Goal: Task Accomplishment & Management: Use online tool/utility

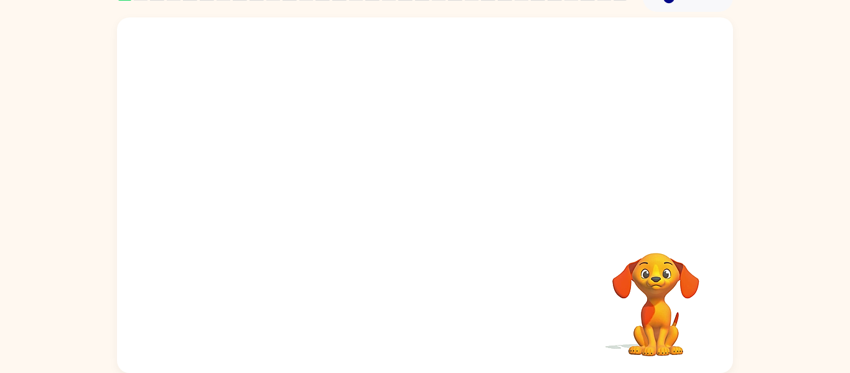
scroll to position [63, 0]
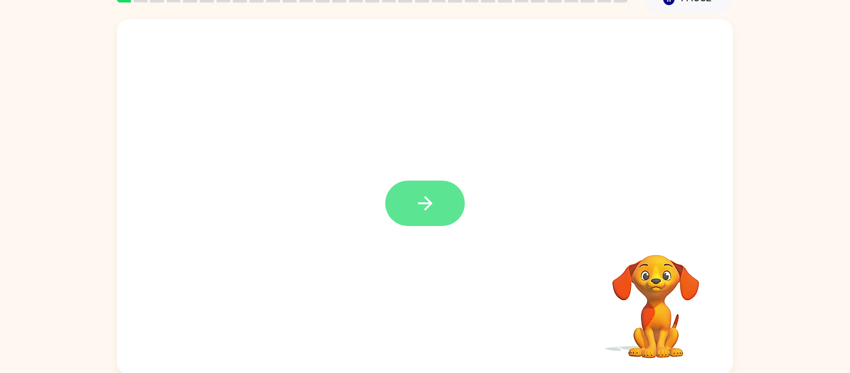
click at [423, 193] on icon "button" at bounding box center [425, 203] width 22 height 22
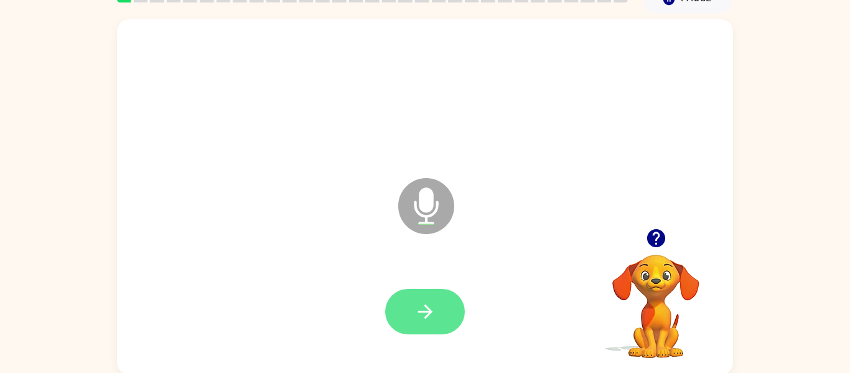
click at [431, 297] on button "button" at bounding box center [425, 311] width 80 height 45
click at [430, 333] on button "button" at bounding box center [425, 311] width 80 height 45
click at [441, 326] on button "button" at bounding box center [425, 311] width 80 height 45
click at [439, 314] on button "button" at bounding box center [425, 311] width 80 height 45
click at [424, 306] on icon "button" at bounding box center [425, 311] width 22 height 22
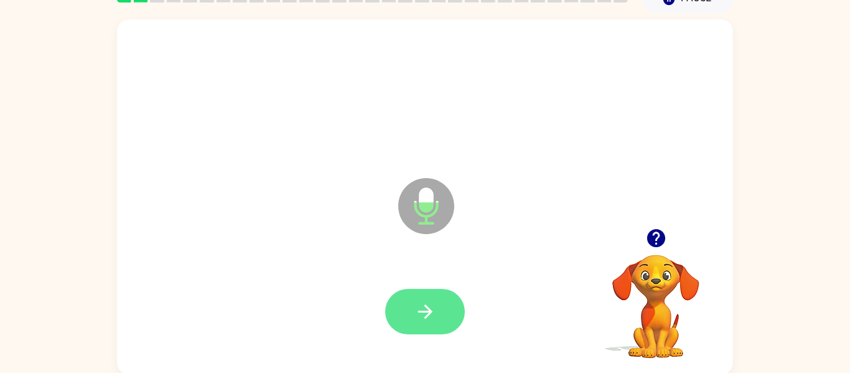
click at [424, 317] on icon "button" at bounding box center [424, 311] width 14 height 14
click at [445, 321] on button "button" at bounding box center [425, 311] width 80 height 45
click at [445, 307] on button "button" at bounding box center [425, 311] width 80 height 45
click at [423, 320] on icon "button" at bounding box center [425, 311] width 22 height 22
click at [436, 320] on button "button" at bounding box center [425, 311] width 80 height 45
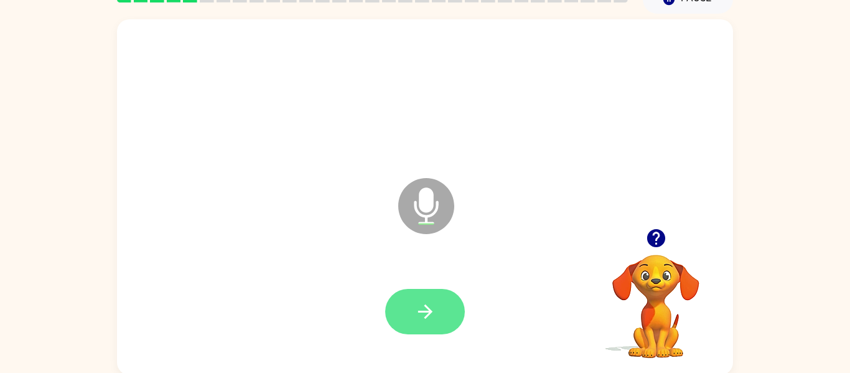
click at [429, 326] on button "button" at bounding box center [425, 311] width 80 height 45
click at [660, 223] on button "button" at bounding box center [656, 238] width 32 height 32
click at [443, 314] on button "button" at bounding box center [425, 311] width 80 height 45
click at [434, 330] on button "button" at bounding box center [425, 311] width 80 height 45
click at [424, 327] on button "button" at bounding box center [425, 311] width 80 height 45
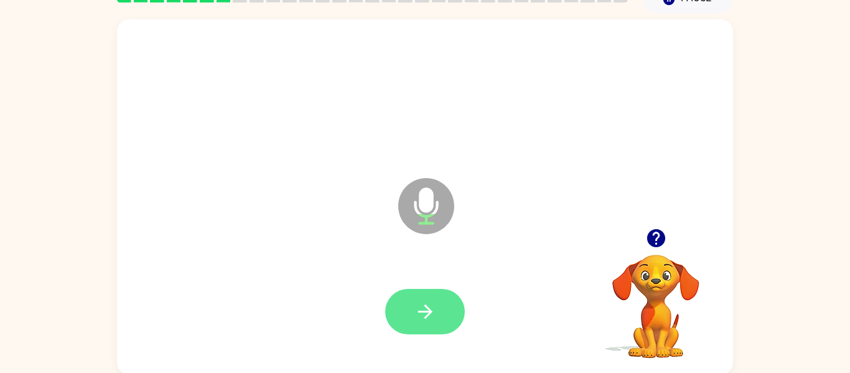
click at [410, 313] on button "button" at bounding box center [425, 311] width 80 height 45
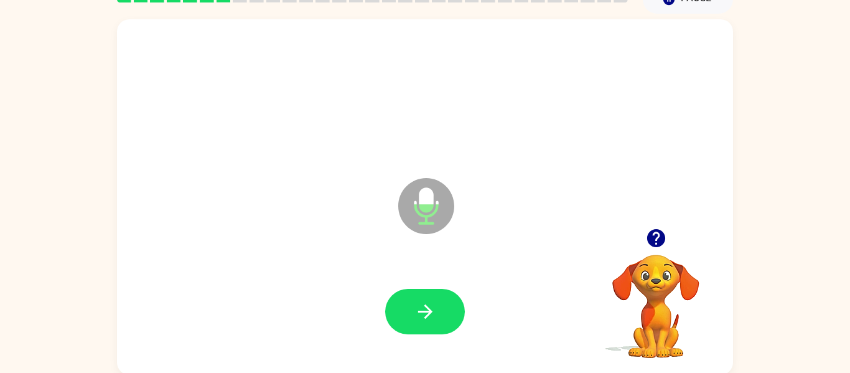
scroll to position [65, 0]
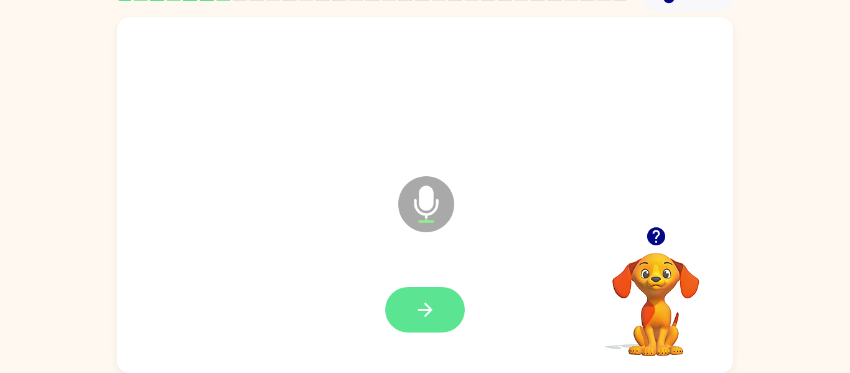
click at [460, 311] on button "button" at bounding box center [425, 309] width 80 height 45
click at [448, 312] on button "button" at bounding box center [425, 309] width 80 height 45
click at [422, 319] on icon "button" at bounding box center [425, 310] width 22 height 22
click at [407, 295] on button "button" at bounding box center [425, 309] width 80 height 45
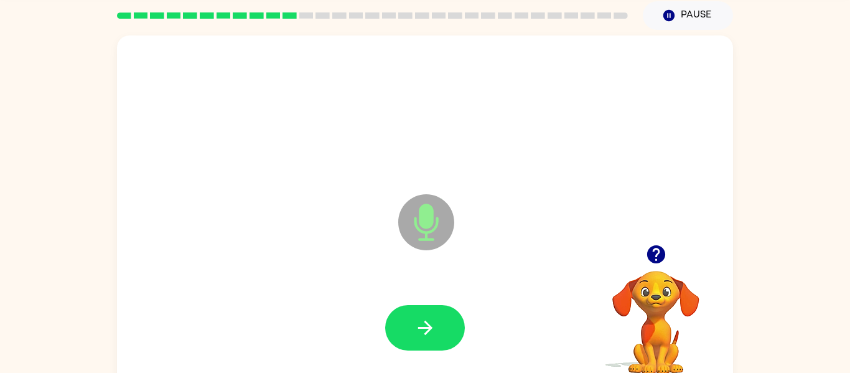
scroll to position [42, 0]
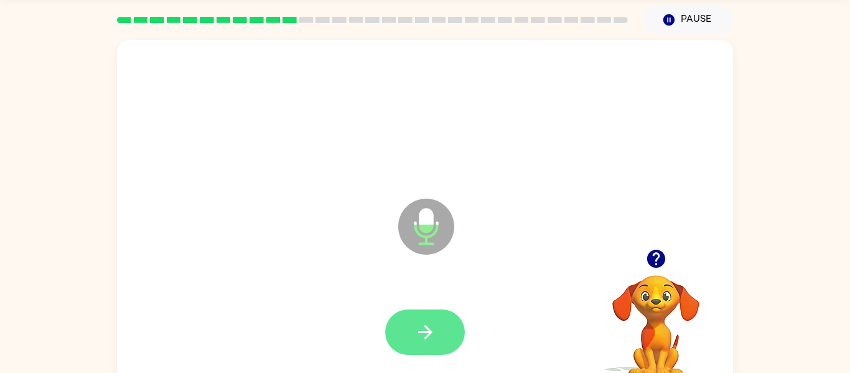
click at [430, 319] on button "button" at bounding box center [425, 331] width 80 height 45
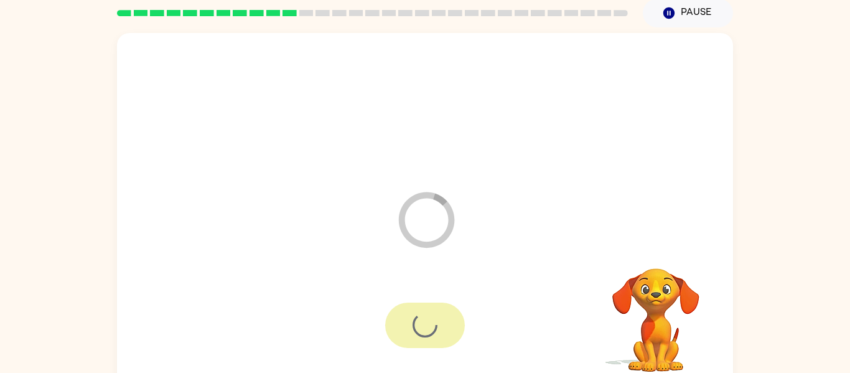
scroll to position [62, 0]
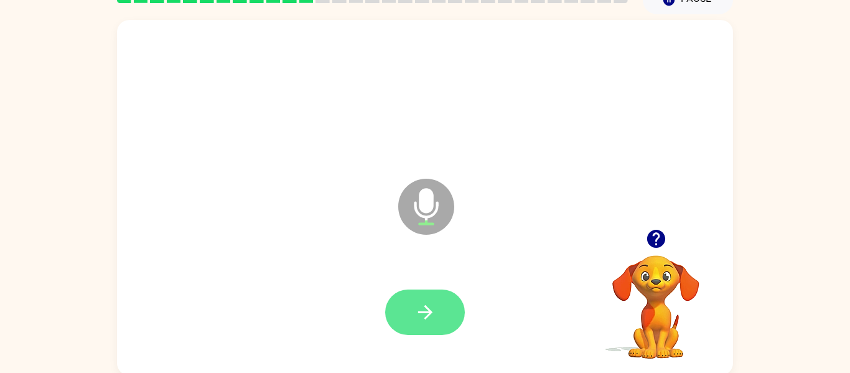
click at [445, 318] on button "button" at bounding box center [425, 311] width 80 height 45
click at [662, 245] on icon "button" at bounding box center [656, 239] width 22 height 22
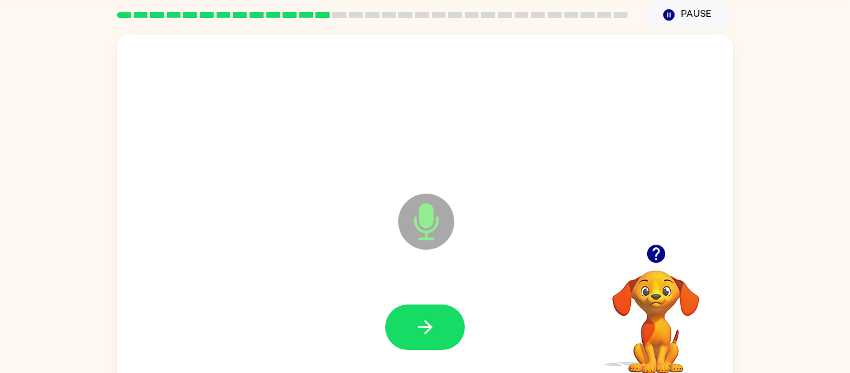
scroll to position [44, 0]
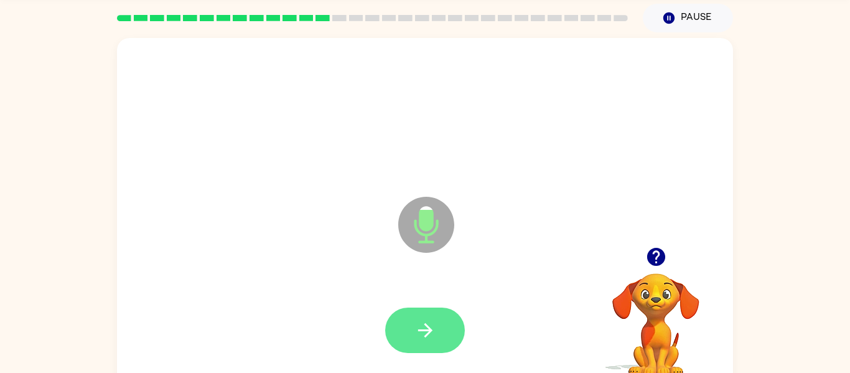
click at [447, 320] on button "button" at bounding box center [425, 329] width 80 height 45
click at [425, 332] on icon "button" at bounding box center [425, 330] width 22 height 22
click at [428, 344] on button "button" at bounding box center [425, 329] width 80 height 45
click at [403, 336] on button "button" at bounding box center [425, 329] width 80 height 45
click at [409, 330] on button "button" at bounding box center [425, 329] width 80 height 45
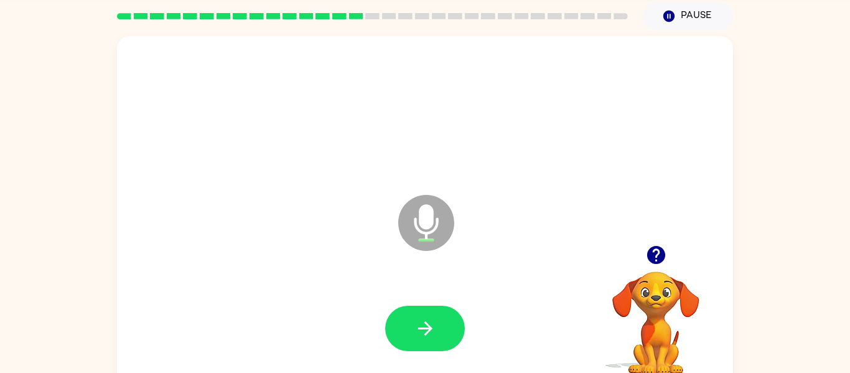
scroll to position [43, 0]
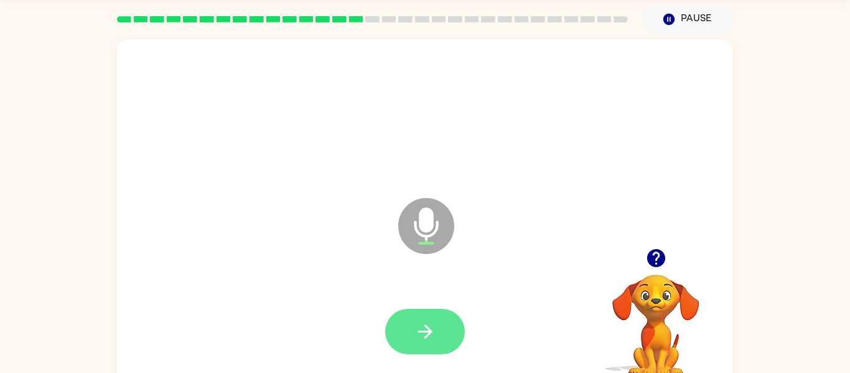
click at [412, 348] on button "button" at bounding box center [425, 330] width 80 height 45
click at [414, 343] on button "button" at bounding box center [425, 330] width 80 height 45
click at [461, 344] on div at bounding box center [425, 330] width 80 height 45
click at [424, 353] on button "button" at bounding box center [425, 330] width 80 height 45
click at [386, 327] on button "button" at bounding box center [425, 330] width 80 height 45
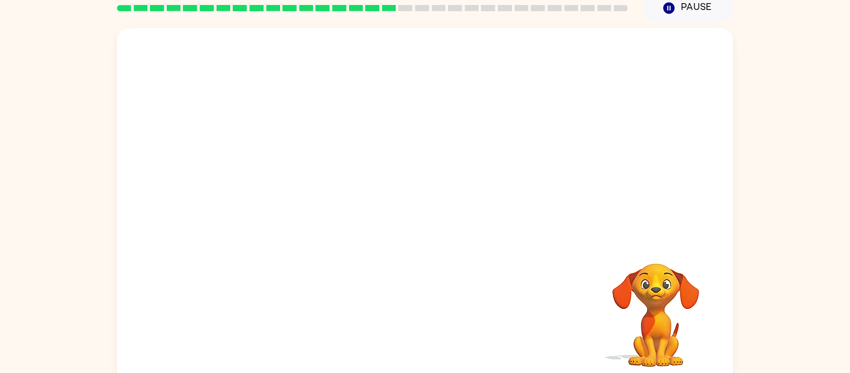
scroll to position [47, 0]
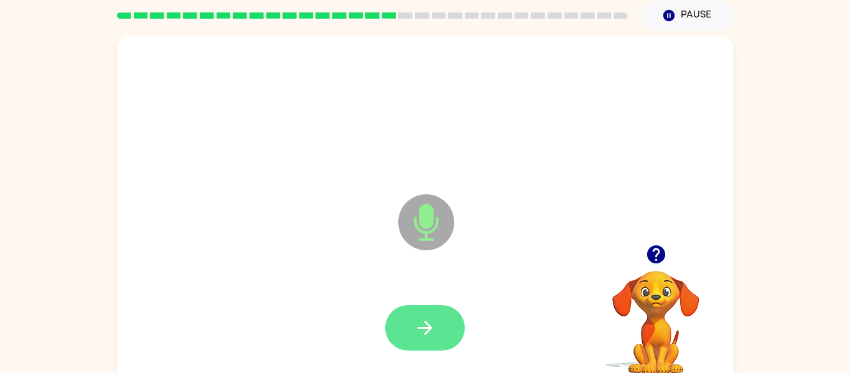
click at [447, 331] on button "button" at bounding box center [425, 327] width 80 height 45
click at [441, 345] on button "button" at bounding box center [425, 327] width 80 height 45
click at [434, 345] on button "button" at bounding box center [425, 327] width 80 height 45
click at [452, 323] on button "button" at bounding box center [425, 327] width 80 height 45
click at [451, 322] on button "button" at bounding box center [425, 327] width 80 height 45
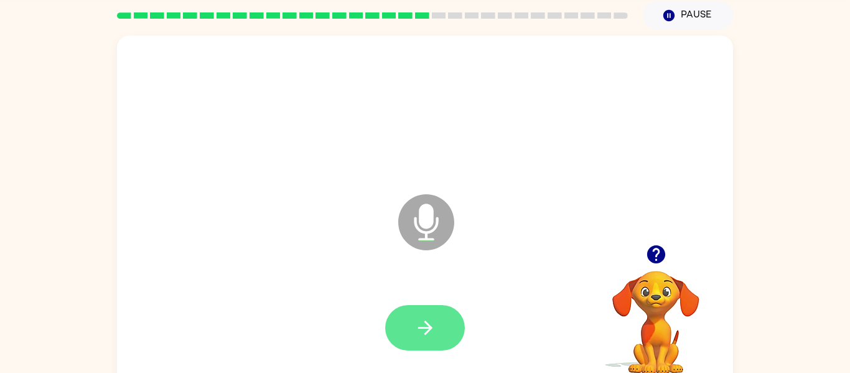
click at [424, 330] on icon "button" at bounding box center [425, 328] width 22 height 22
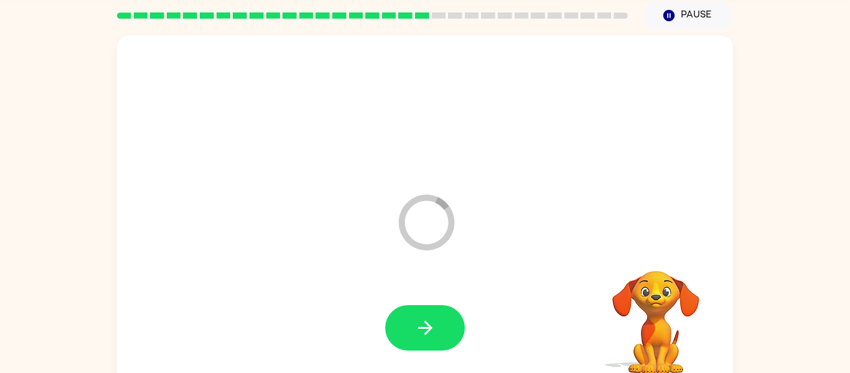
scroll to position [65, 0]
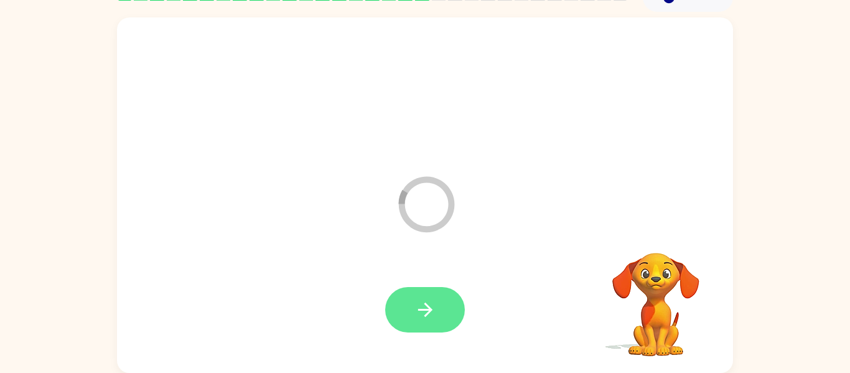
click at [427, 330] on button "button" at bounding box center [425, 309] width 80 height 45
click at [420, 310] on icon "button" at bounding box center [424, 309] width 14 height 14
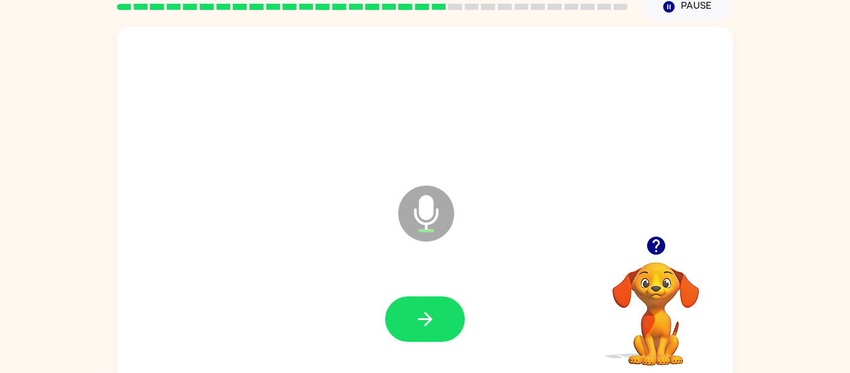
scroll to position [53, 0]
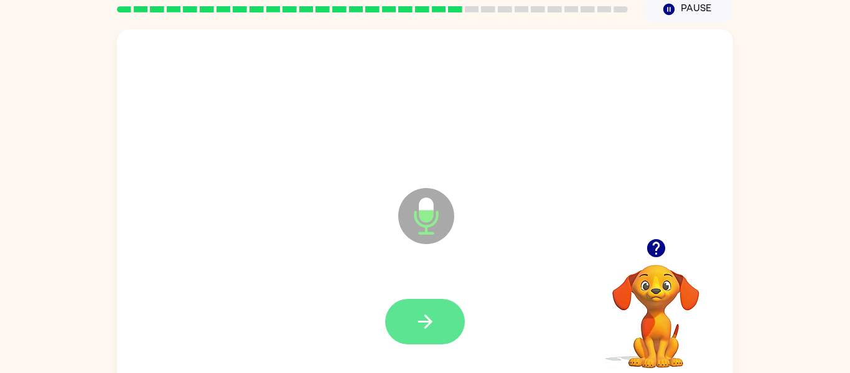
click at [443, 304] on button "button" at bounding box center [425, 321] width 80 height 45
click at [445, 320] on button "button" at bounding box center [425, 321] width 80 height 45
click at [430, 300] on button "button" at bounding box center [425, 321] width 80 height 45
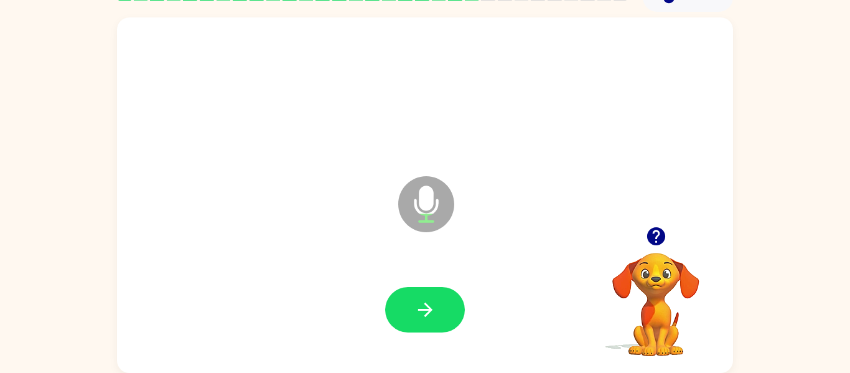
scroll to position [64, 0]
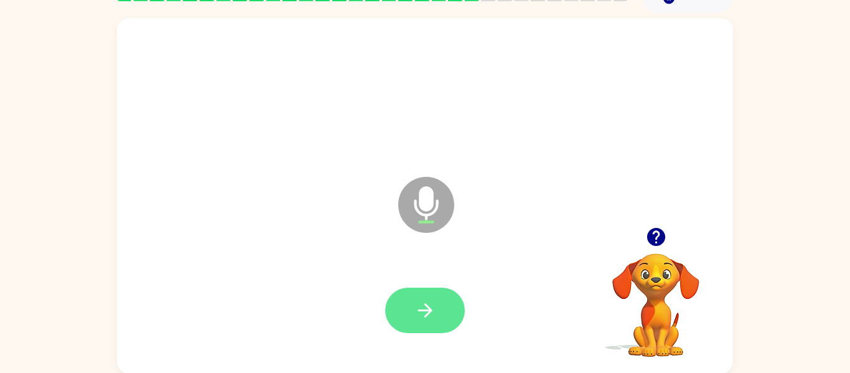
click at [420, 312] on icon "button" at bounding box center [425, 310] width 22 height 22
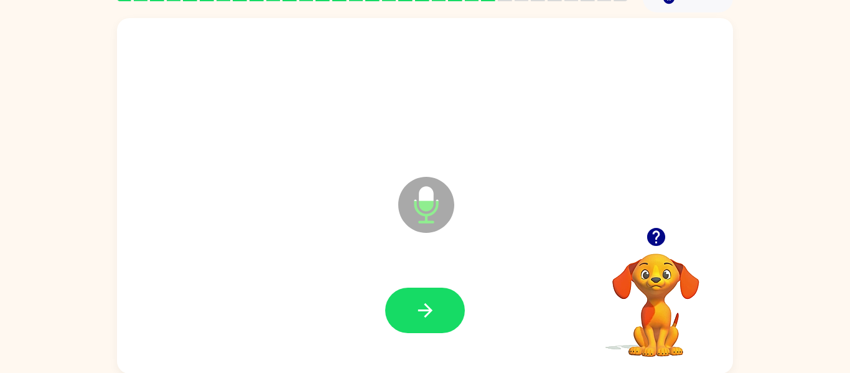
scroll to position [65, 0]
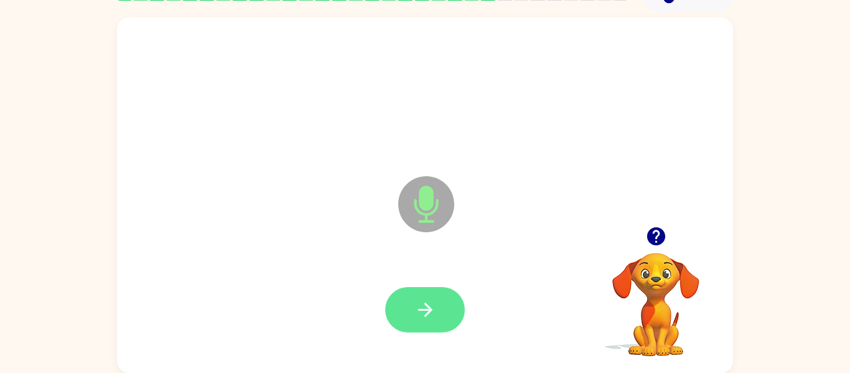
click at [420, 308] on icon "button" at bounding box center [424, 309] width 14 height 14
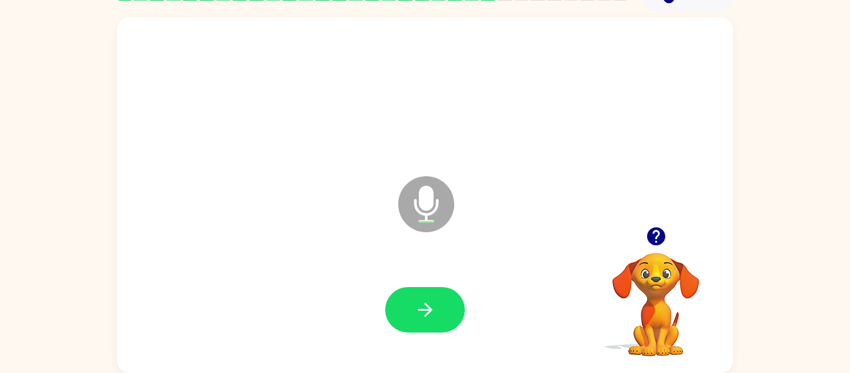
click at [659, 227] on icon "button" at bounding box center [656, 236] width 22 height 22
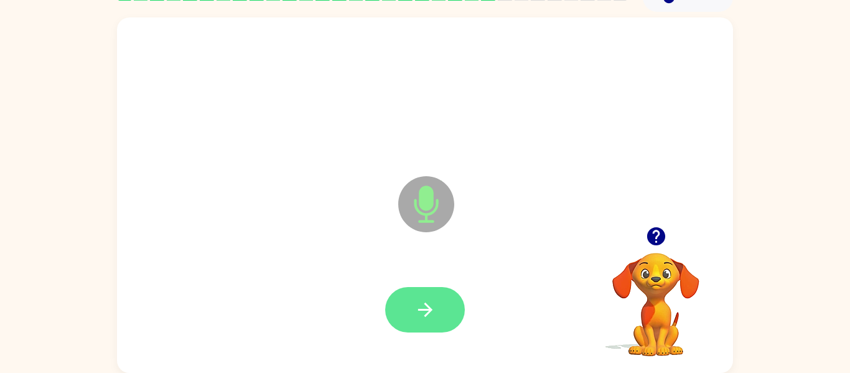
click at [433, 300] on icon "button" at bounding box center [425, 310] width 22 height 22
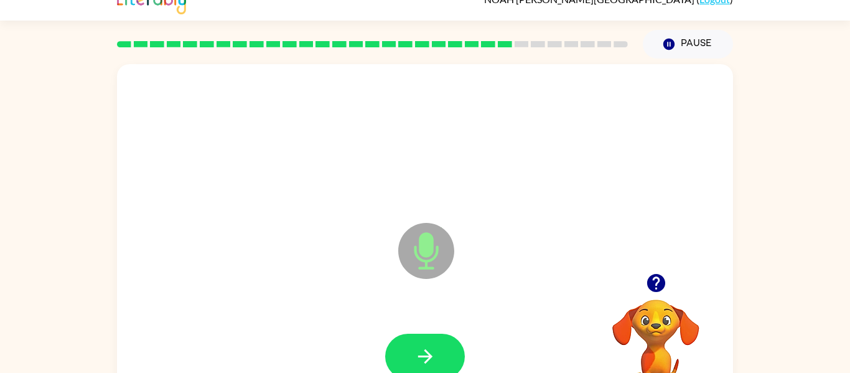
scroll to position [18, 0]
click at [457, 334] on div at bounding box center [425, 355] width 80 height 45
click at [452, 345] on button "button" at bounding box center [425, 355] width 80 height 45
click at [663, 276] on icon "button" at bounding box center [656, 283] width 22 height 22
click at [435, 360] on icon "button" at bounding box center [425, 356] width 22 height 22
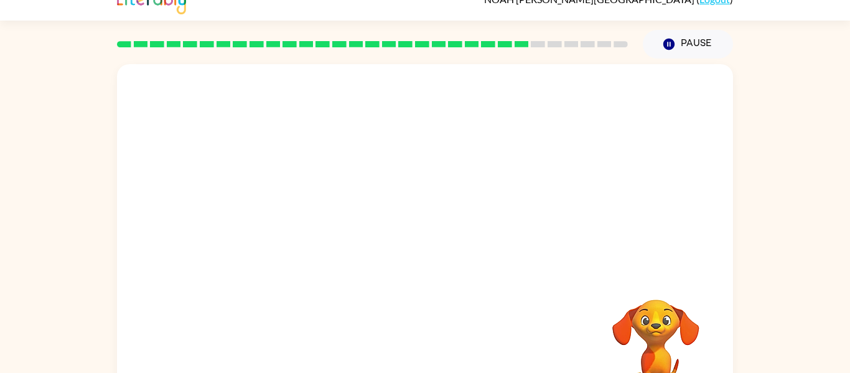
scroll to position [65, 0]
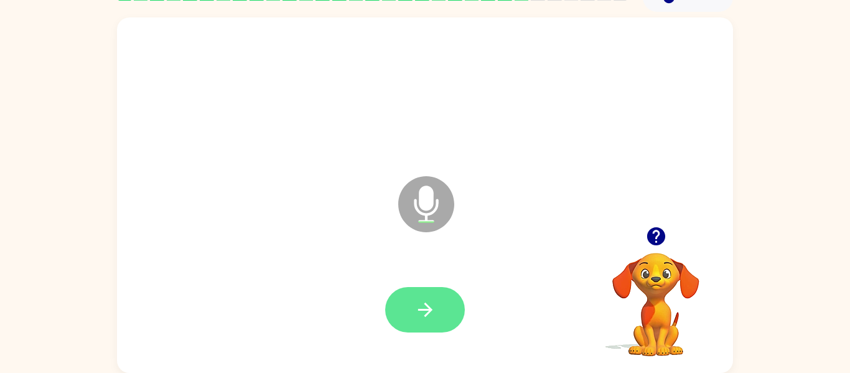
click at [418, 313] on icon "button" at bounding box center [425, 310] width 22 height 22
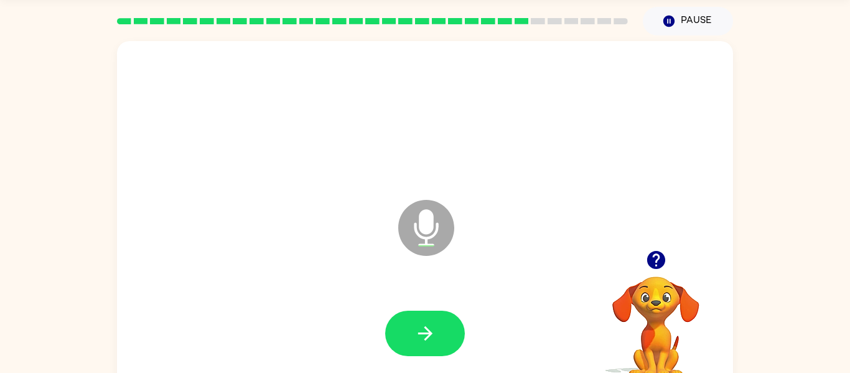
scroll to position [57, 0]
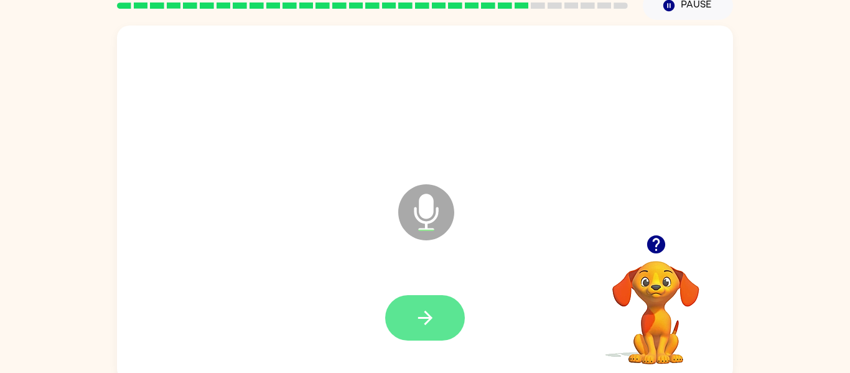
click at [412, 327] on button "button" at bounding box center [425, 317] width 80 height 45
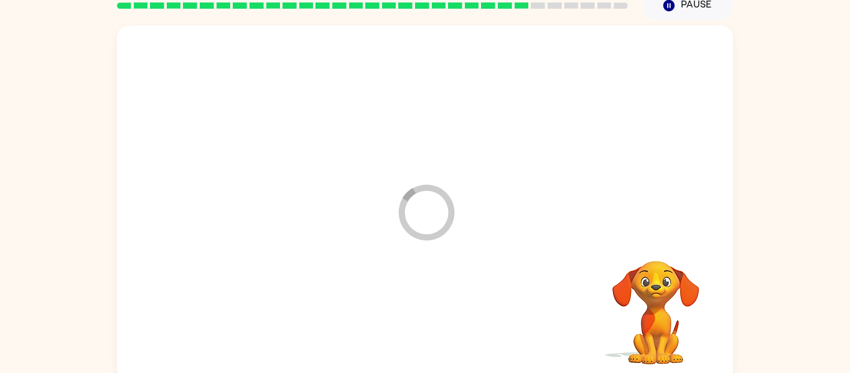
click at [402, 312] on div at bounding box center [424, 318] width 591 height 102
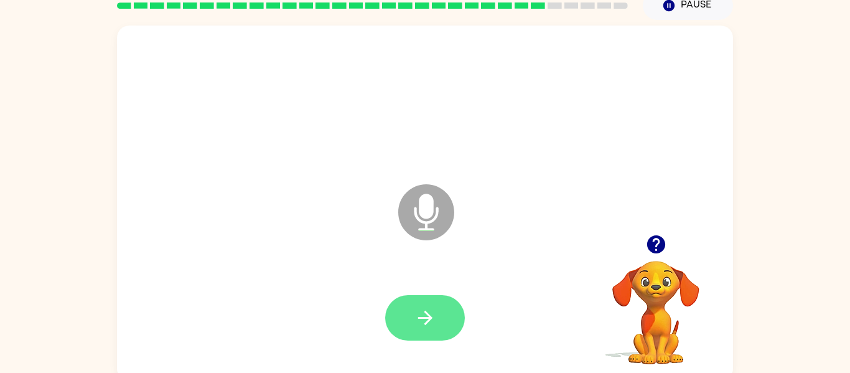
click at [455, 318] on button "button" at bounding box center [425, 317] width 80 height 45
click at [443, 320] on div at bounding box center [424, 318] width 591 height 102
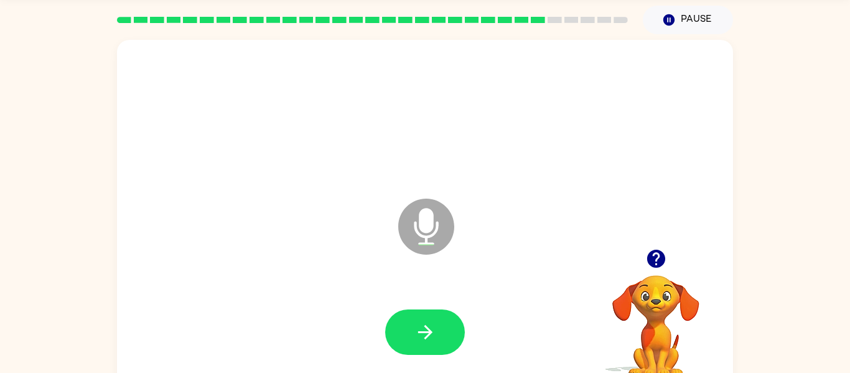
scroll to position [55, 0]
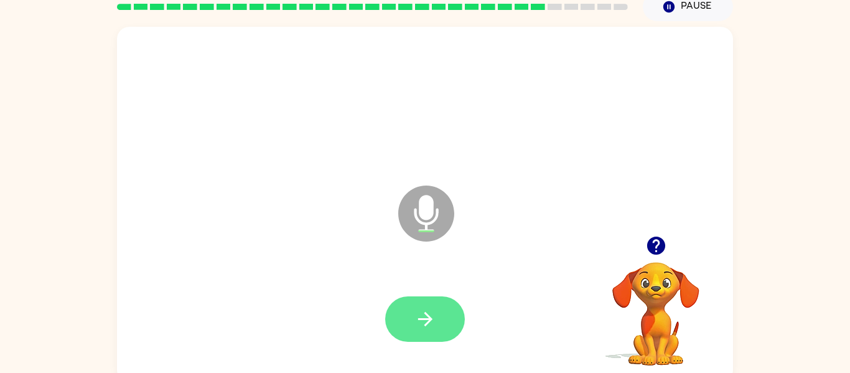
click at [455, 333] on button "button" at bounding box center [425, 318] width 80 height 45
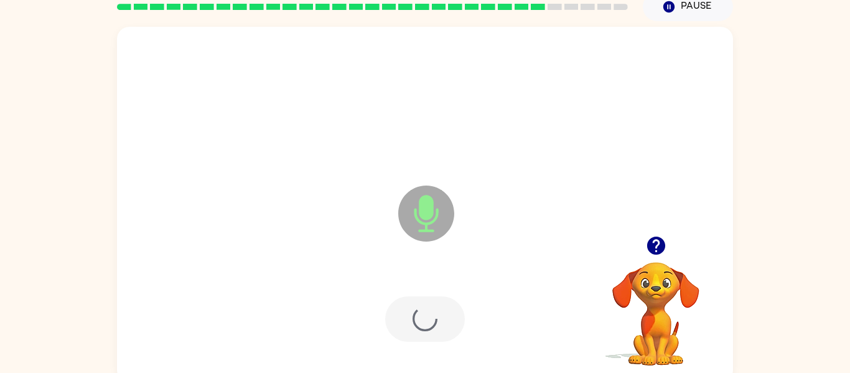
click at [447, 321] on div at bounding box center [425, 318] width 80 height 45
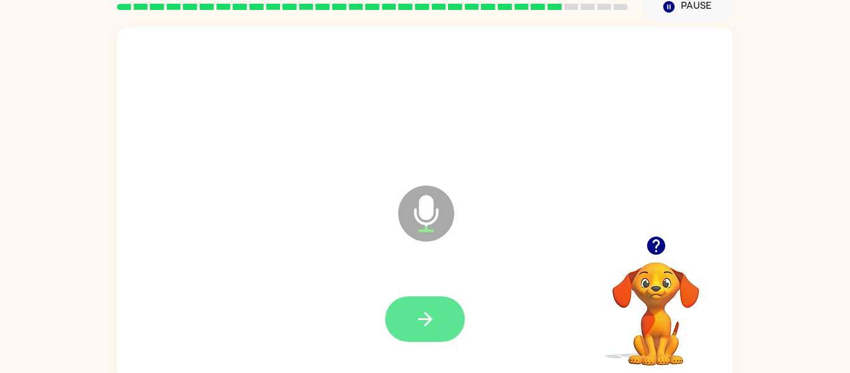
click at [440, 333] on button "button" at bounding box center [425, 318] width 80 height 45
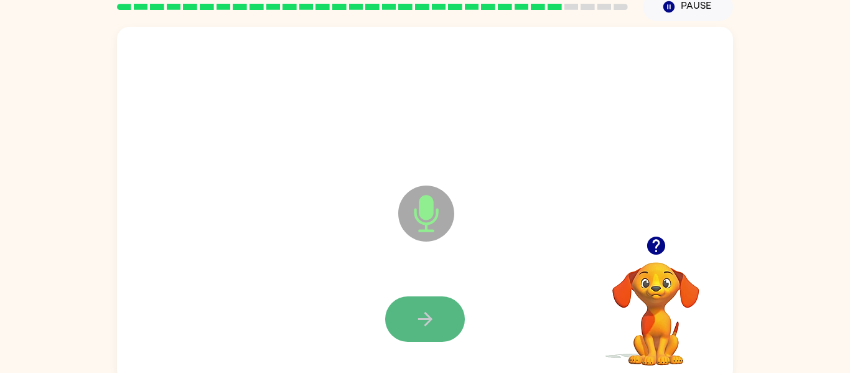
click at [434, 314] on icon "button" at bounding box center [425, 319] width 22 height 22
click at [658, 250] on icon "button" at bounding box center [655, 245] width 18 height 18
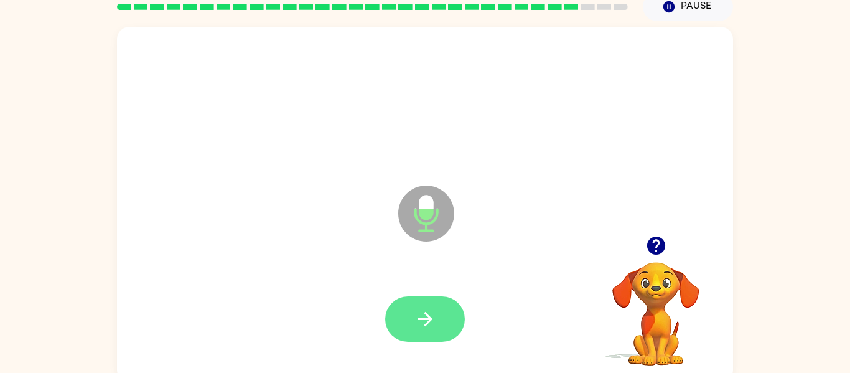
click at [445, 320] on button "button" at bounding box center [425, 318] width 80 height 45
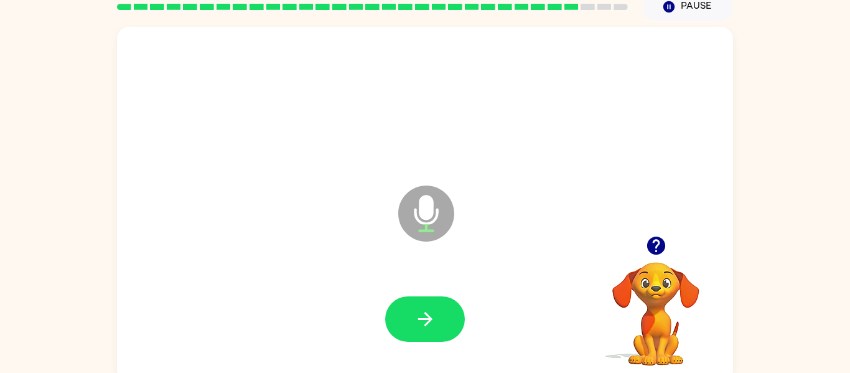
click at [651, 255] on icon "button" at bounding box center [656, 245] width 22 height 22
click at [434, 324] on icon "button" at bounding box center [425, 319] width 22 height 22
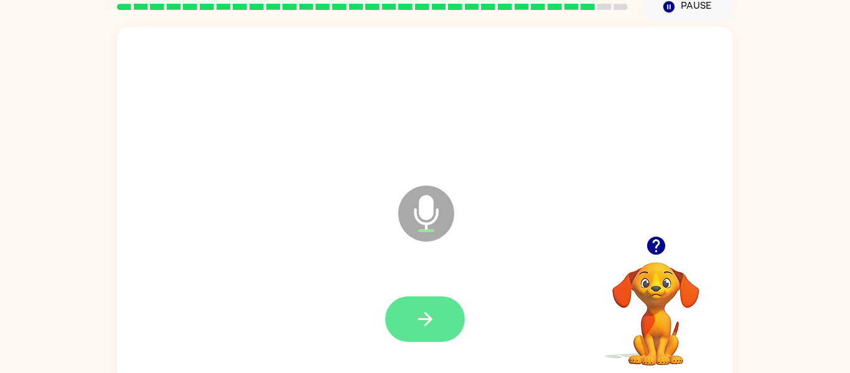
click at [447, 313] on button "button" at bounding box center [425, 318] width 80 height 45
click at [448, 317] on button "button" at bounding box center [425, 318] width 80 height 45
click at [454, 326] on button "button" at bounding box center [425, 318] width 80 height 45
click at [446, 328] on button "button" at bounding box center [425, 318] width 80 height 45
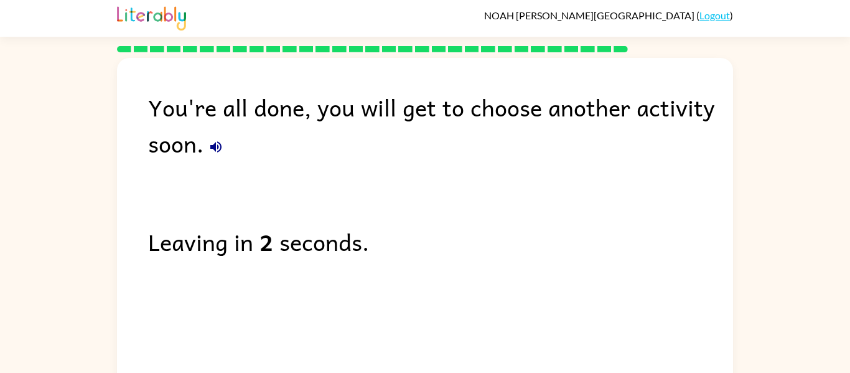
scroll to position [0, 0]
